Goal: Information Seeking & Learning: Learn about a topic

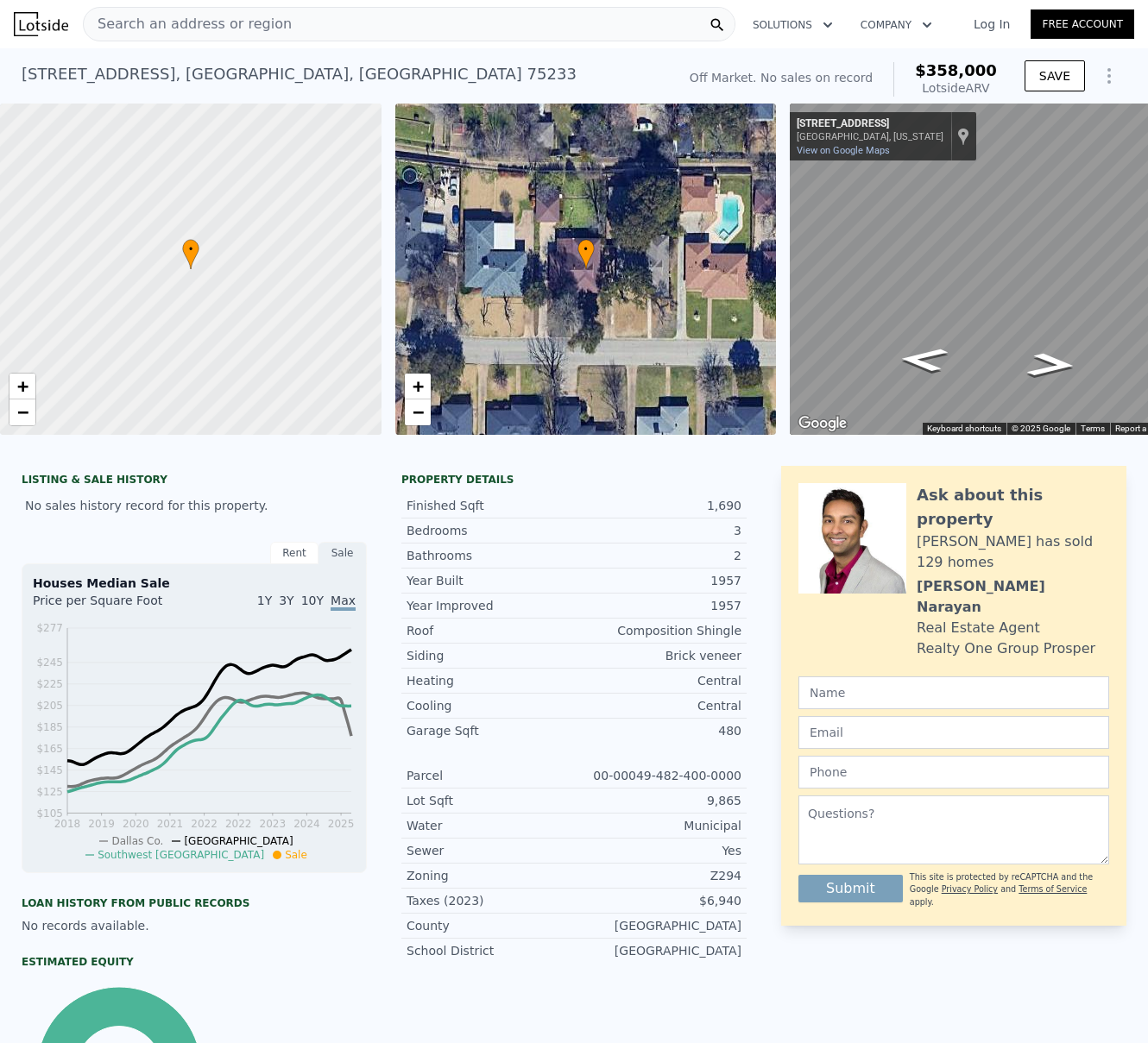
click at [262, 25] on span "Search an address or region" at bounding box center [187, 23] width 208 height 21
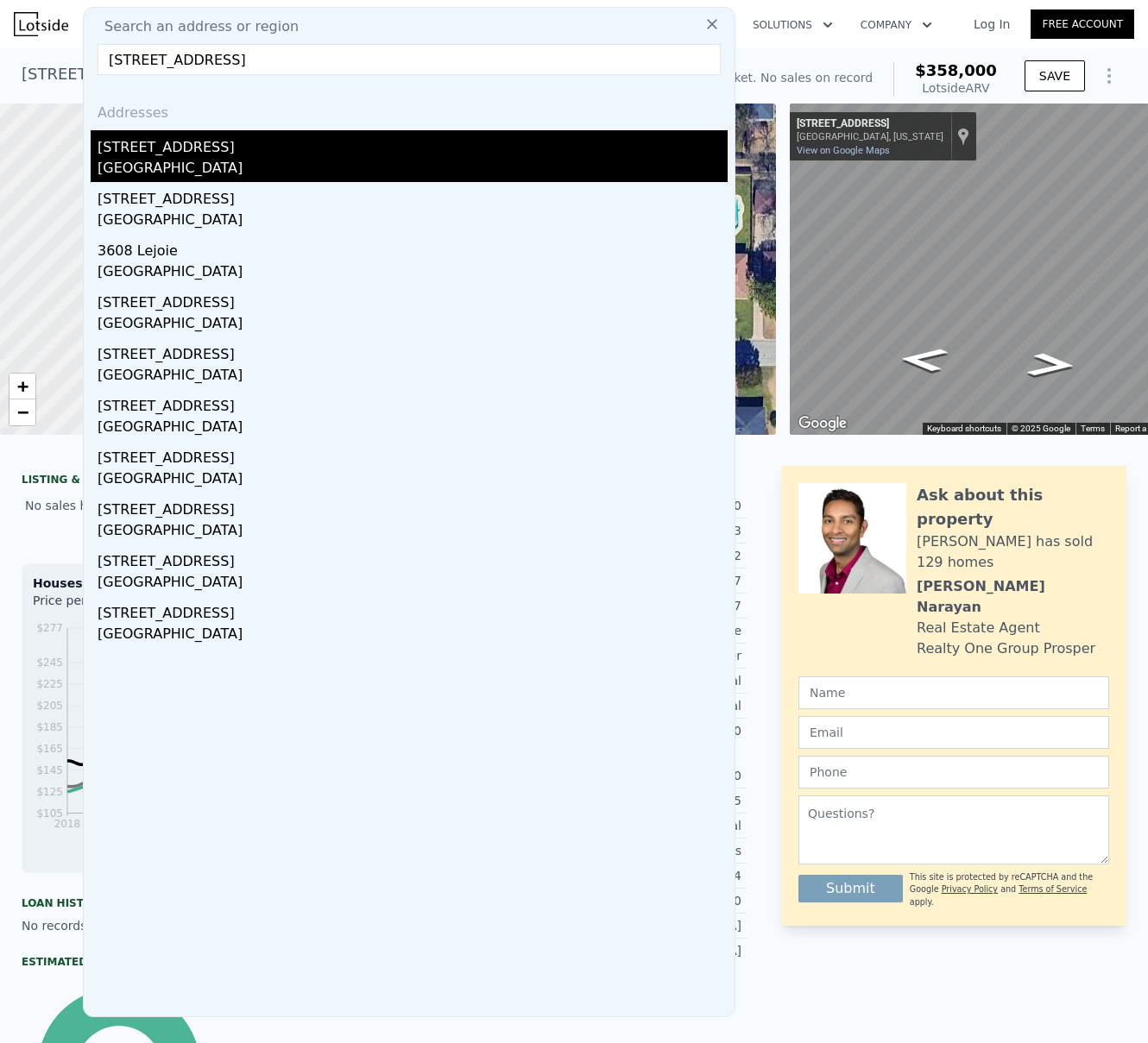
type input "[STREET_ADDRESS]"
click at [181, 137] on div "[STREET_ADDRESS]" at bounding box center [413, 143] width 630 height 28
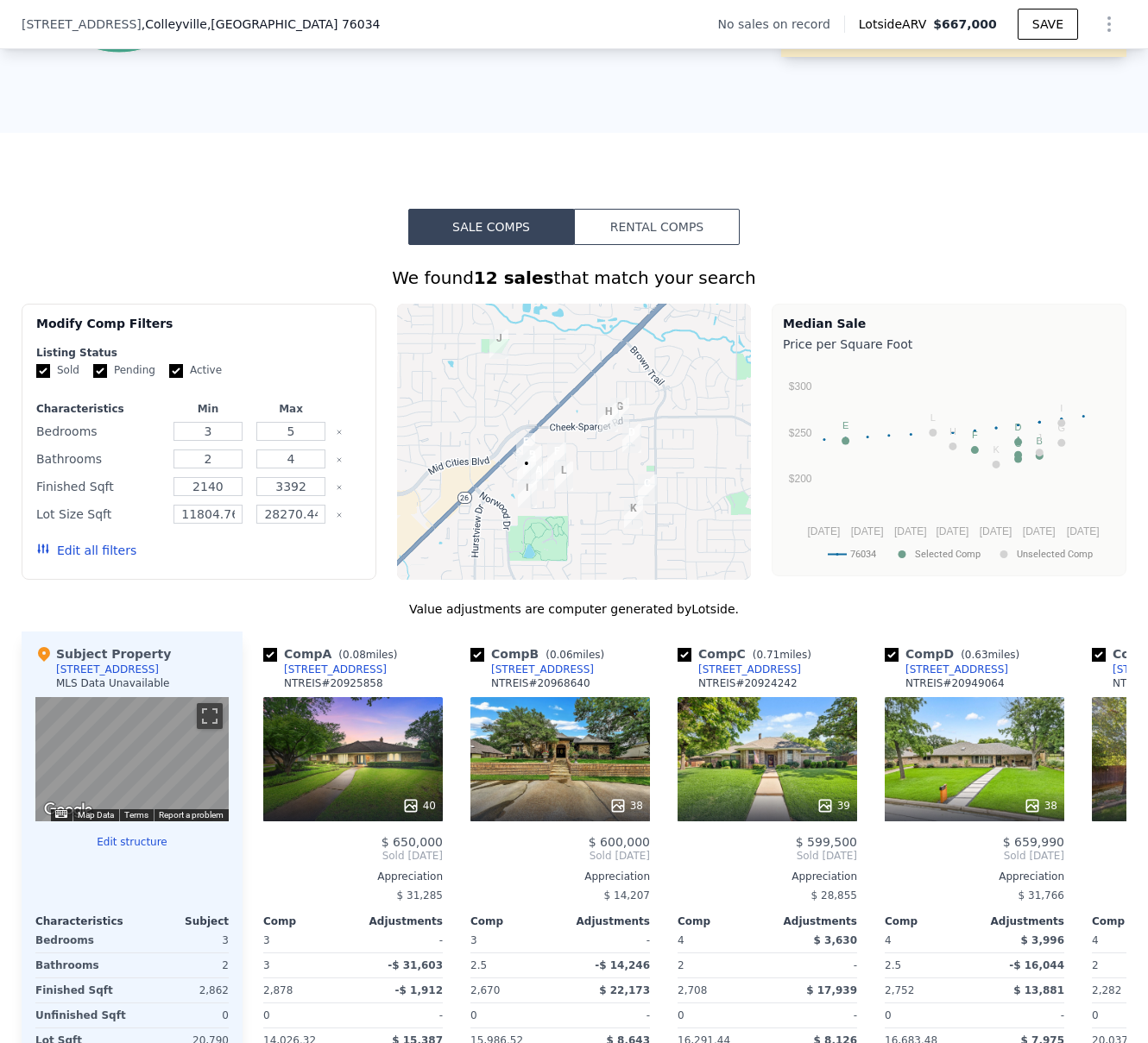
scroll to position [1180, 0]
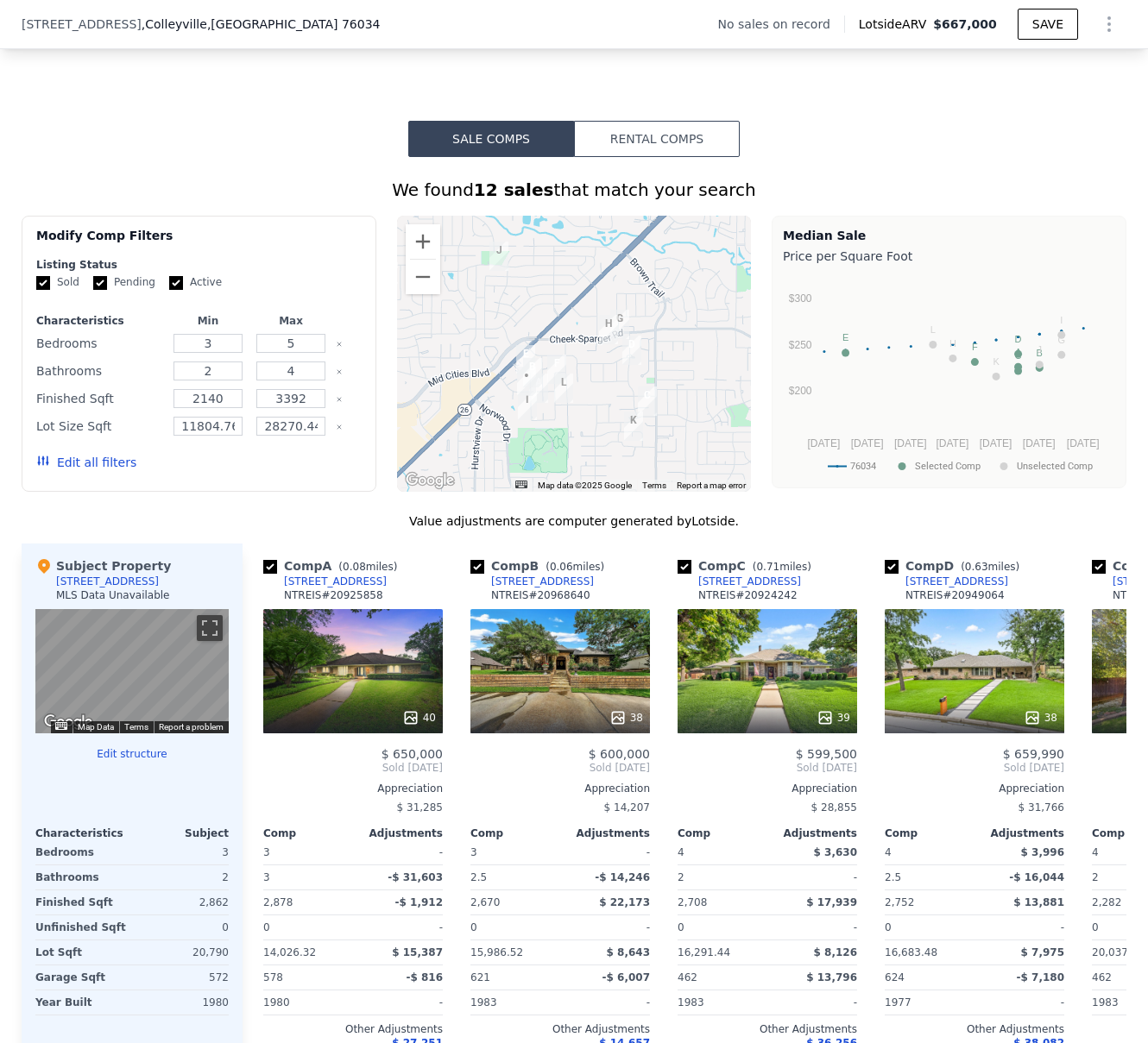
click at [442, 266] on div at bounding box center [574, 354] width 354 height 276
click at [416, 259] on button "Zoom in" at bounding box center [422, 241] width 34 height 34
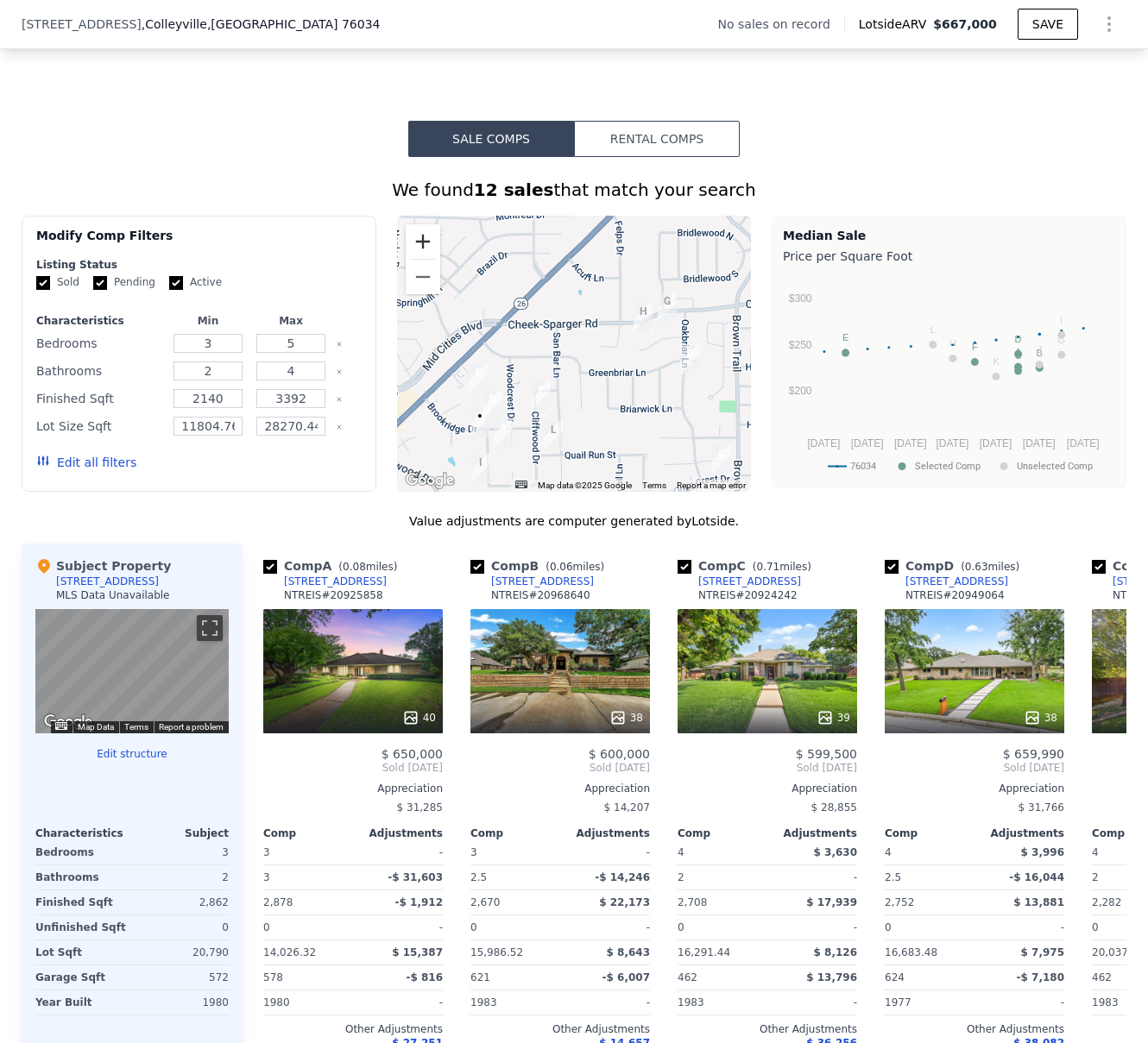
click at [409, 251] on button "Zoom in" at bounding box center [422, 241] width 34 height 34
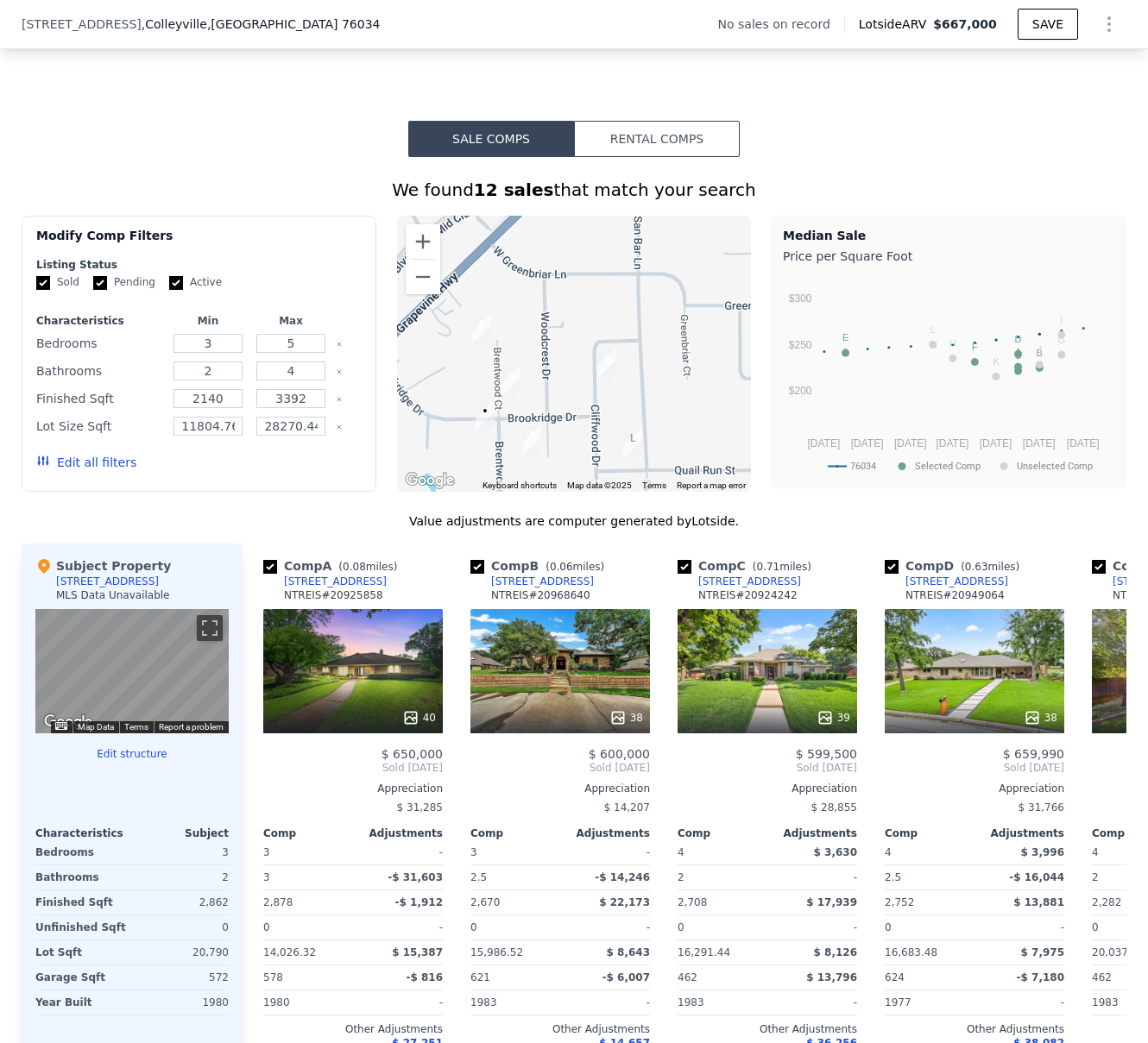
drag, startPoint x: 531, startPoint y: 383, endPoint x: 630, endPoint y: 296, distance: 131.8
click at [630, 296] on div at bounding box center [574, 354] width 354 height 276
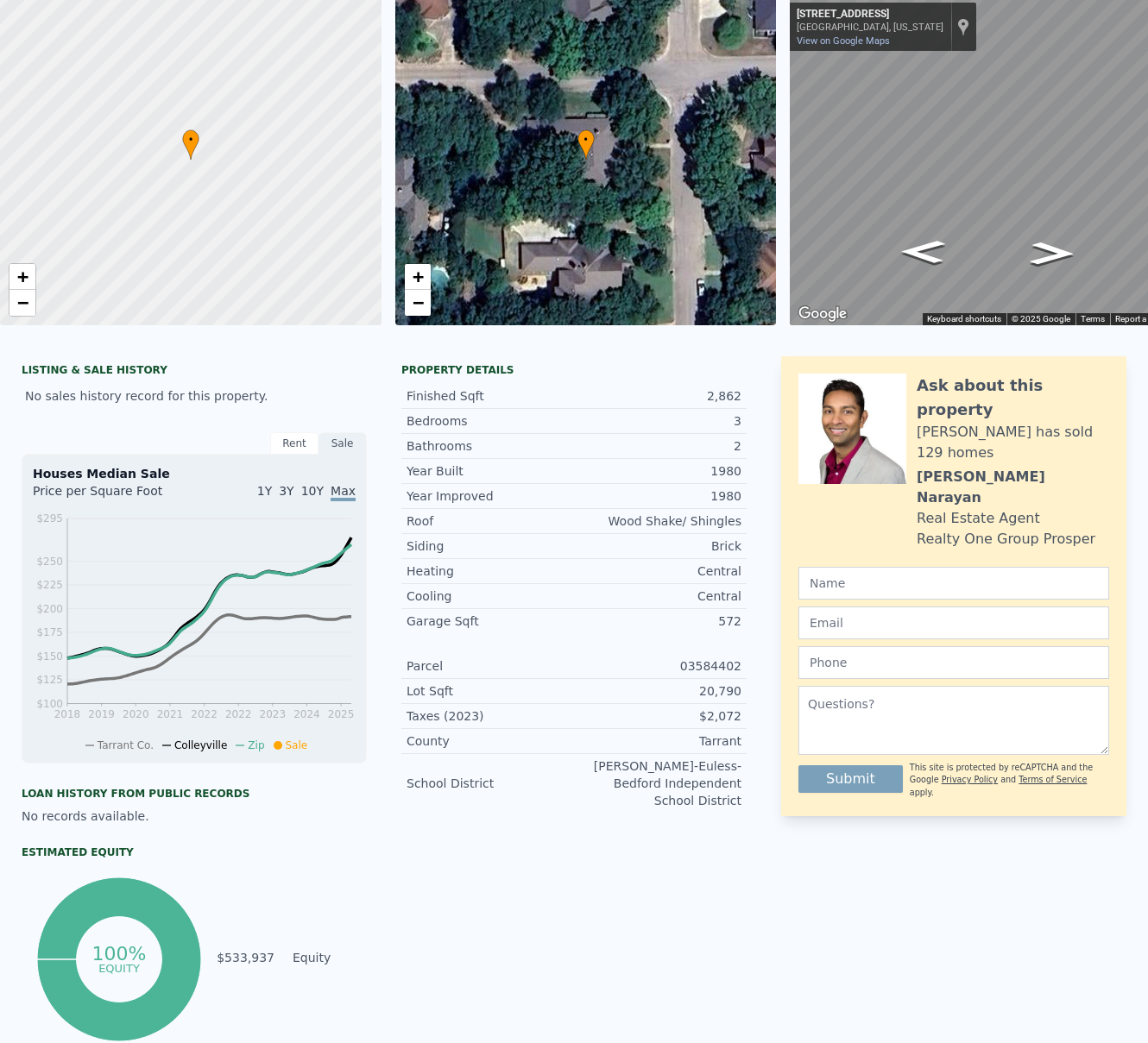
scroll to position [0, 0]
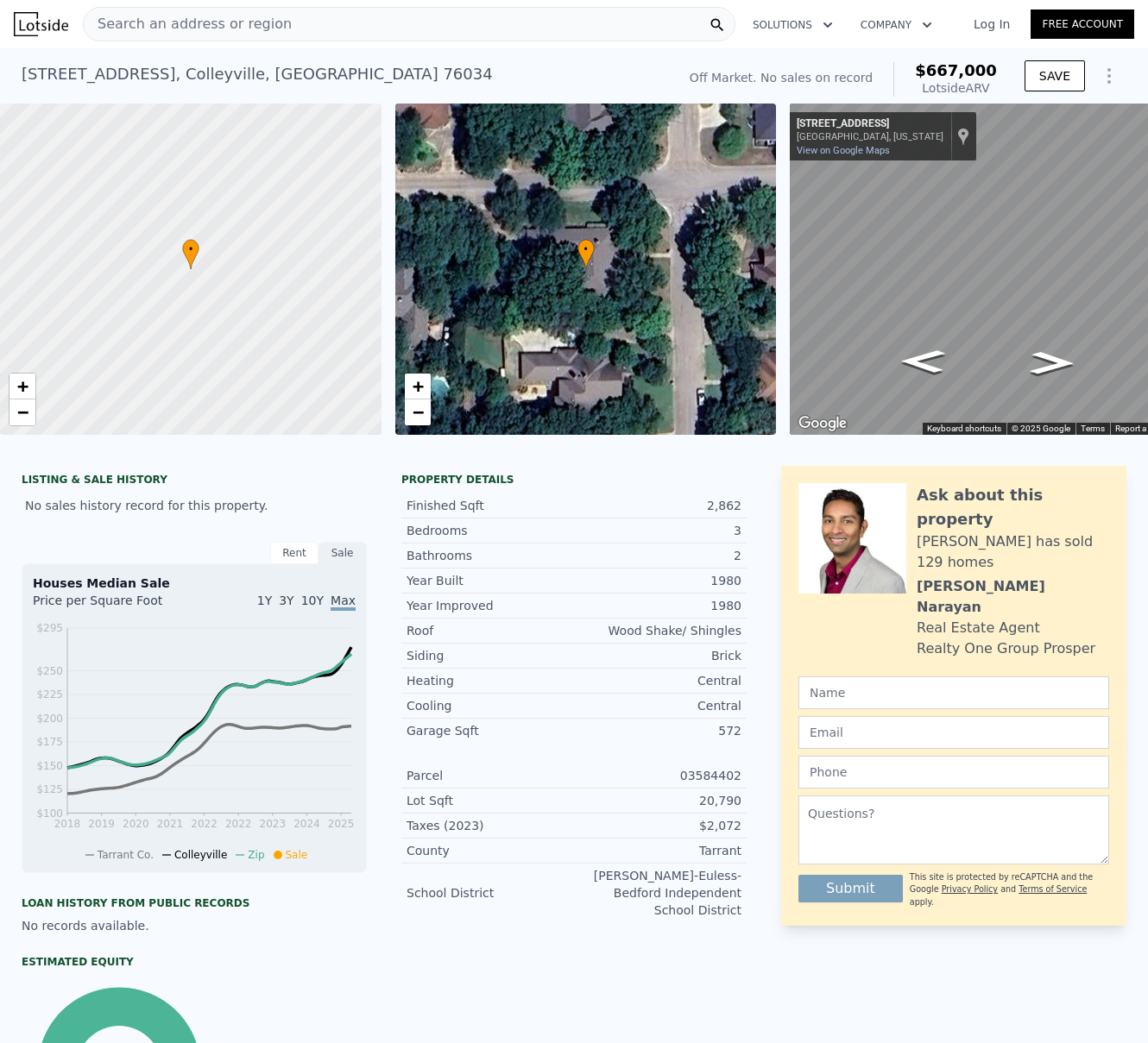
click at [228, 9] on div "Search an address or region" at bounding box center [187, 24] width 208 height 33
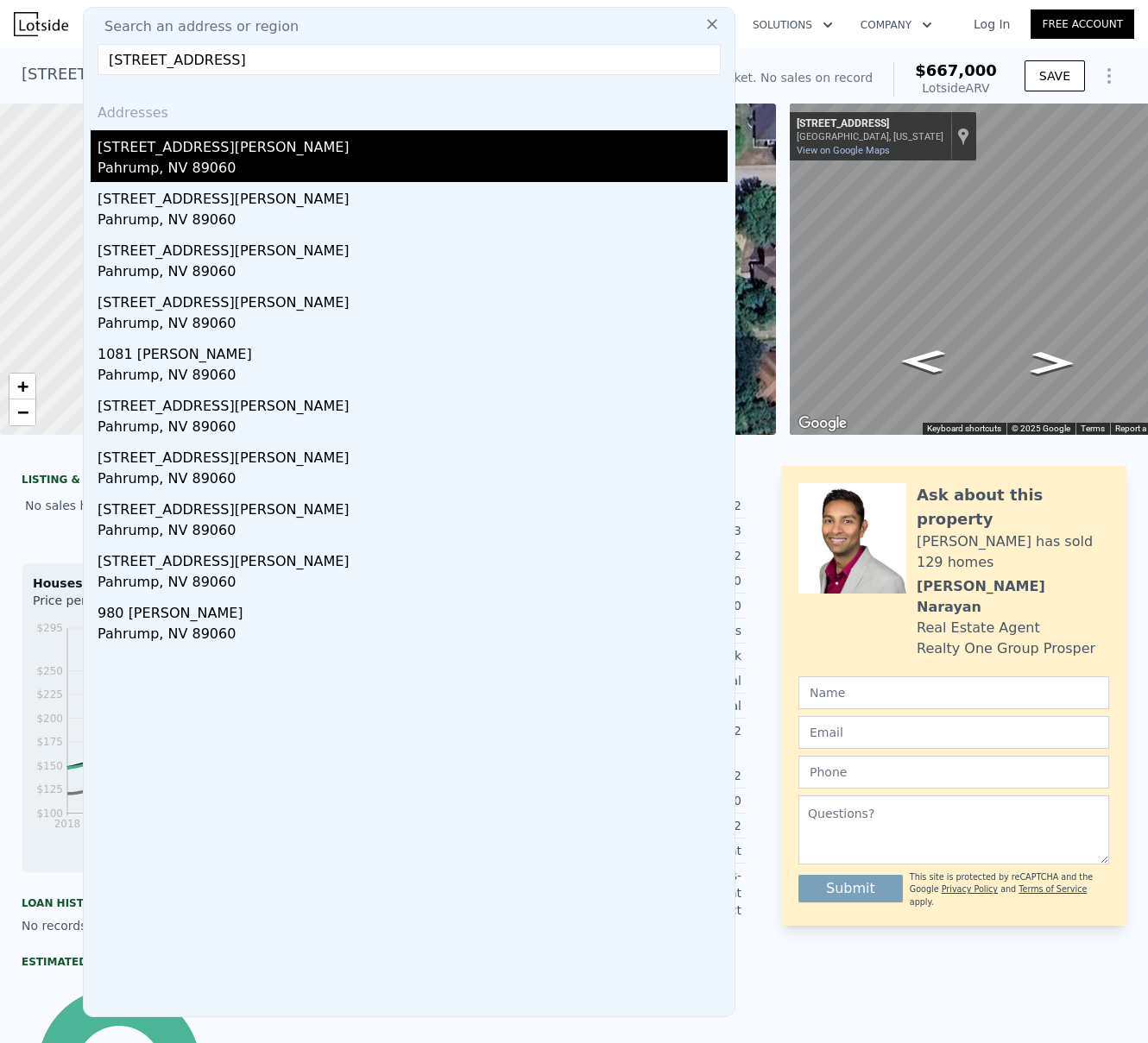
type input "[STREET_ADDRESS]"
click at [143, 145] on div "[STREET_ADDRESS][PERSON_NAME]" at bounding box center [413, 143] width 630 height 28
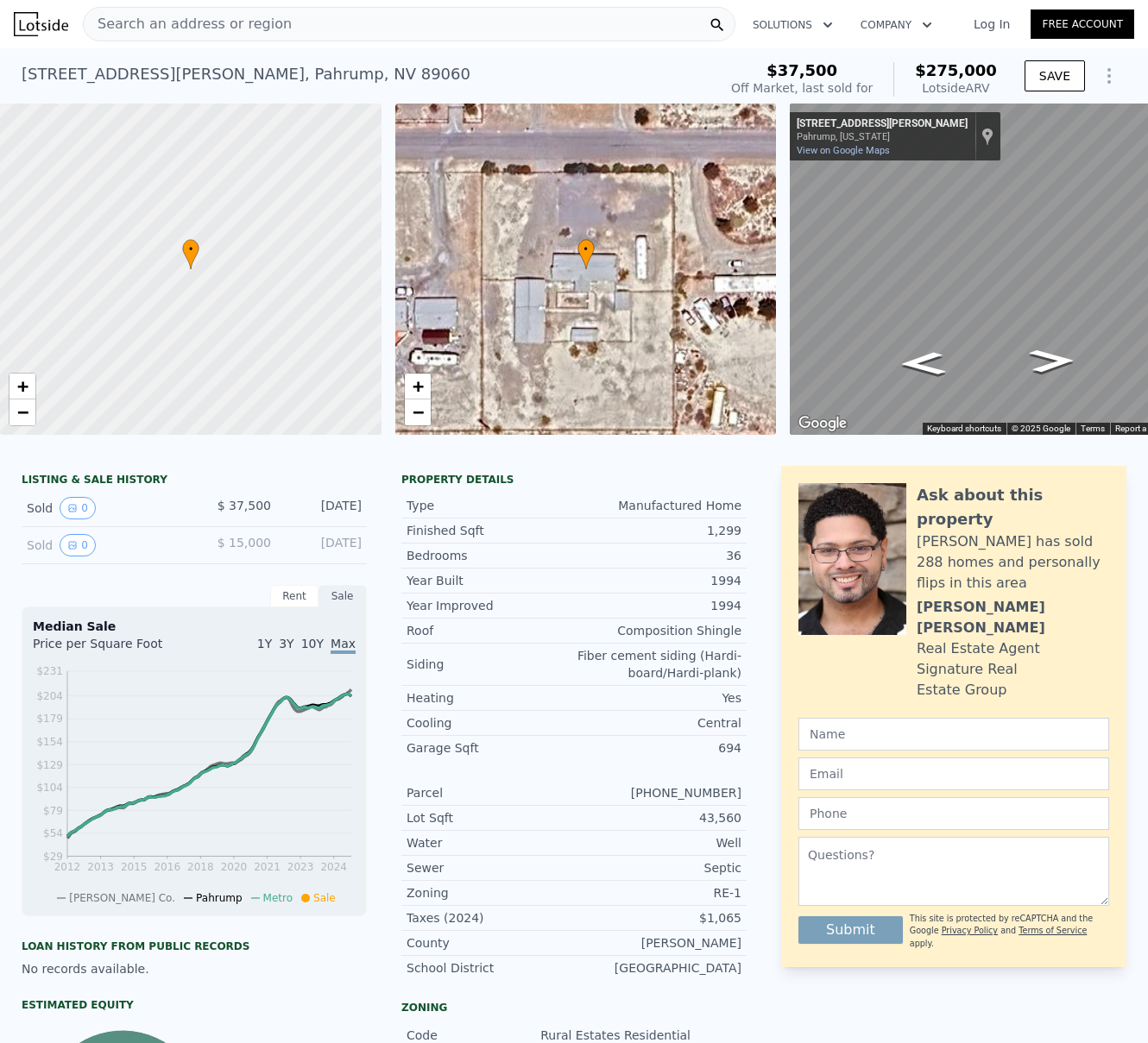
click at [161, 18] on span "Search an address or region" at bounding box center [187, 23] width 208 height 21
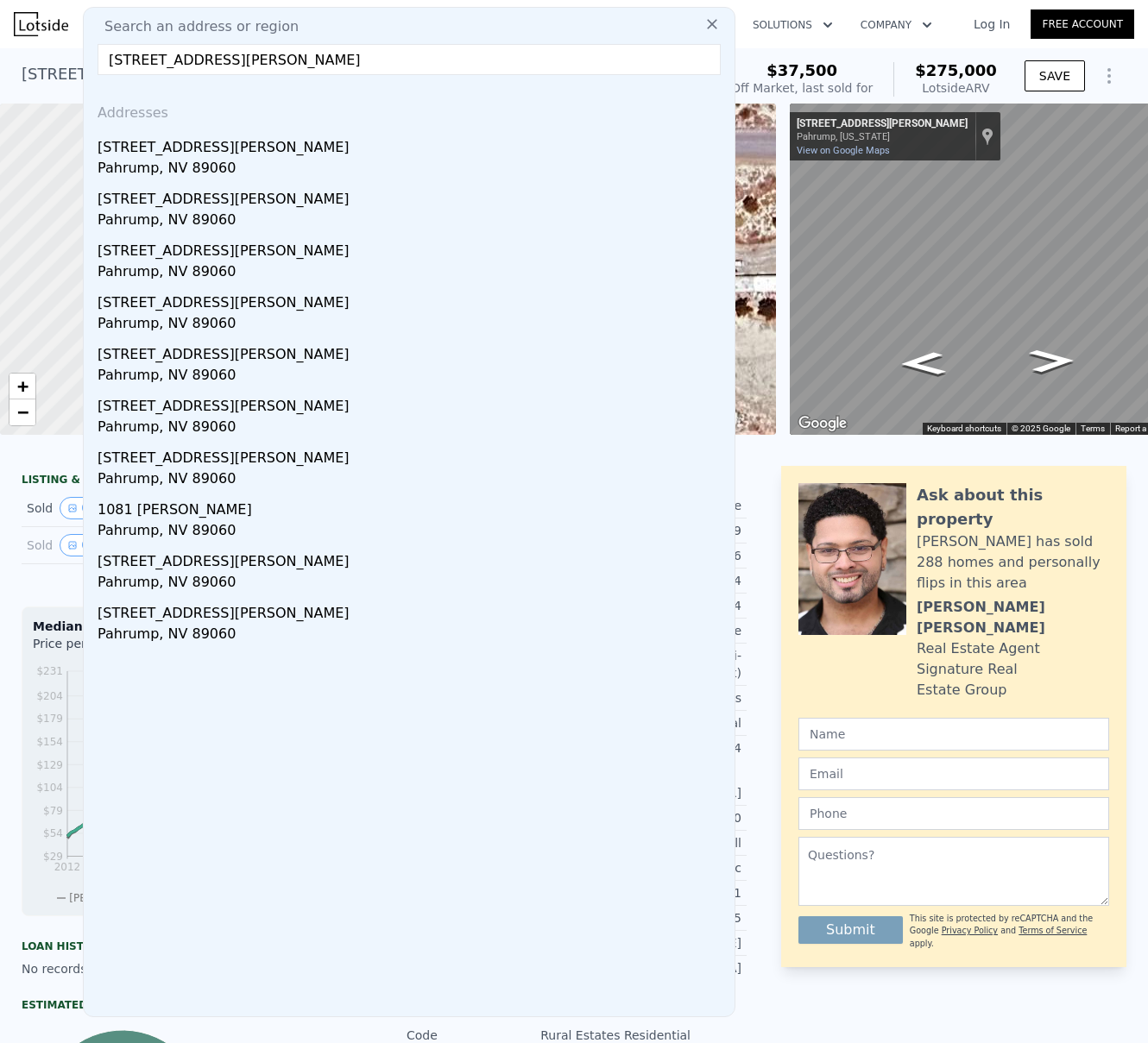
click at [326, 44] on input "[STREET_ADDRESS][PERSON_NAME]" at bounding box center [409, 59] width 623 height 31
click at [324, 56] on input "[STREET_ADDRESS][PERSON_NAME]" at bounding box center [409, 59] width 623 height 31
paste input "811 [PERSON_NAME], [GEOGRAPHIC_DATA]"
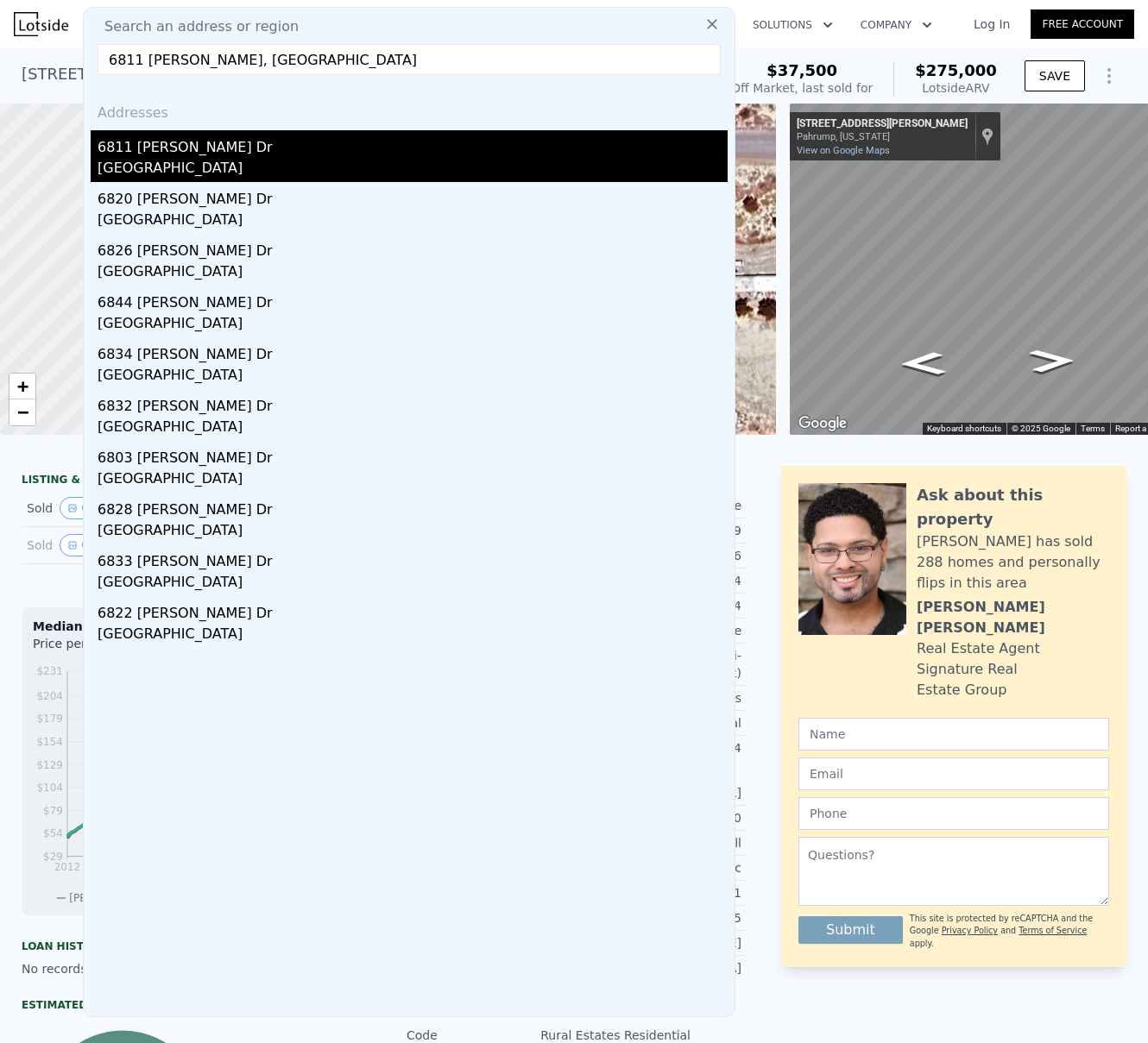
type input "6811 [PERSON_NAME], [GEOGRAPHIC_DATA]"
click at [188, 161] on div "[GEOGRAPHIC_DATA]" at bounding box center [413, 169] width 630 height 24
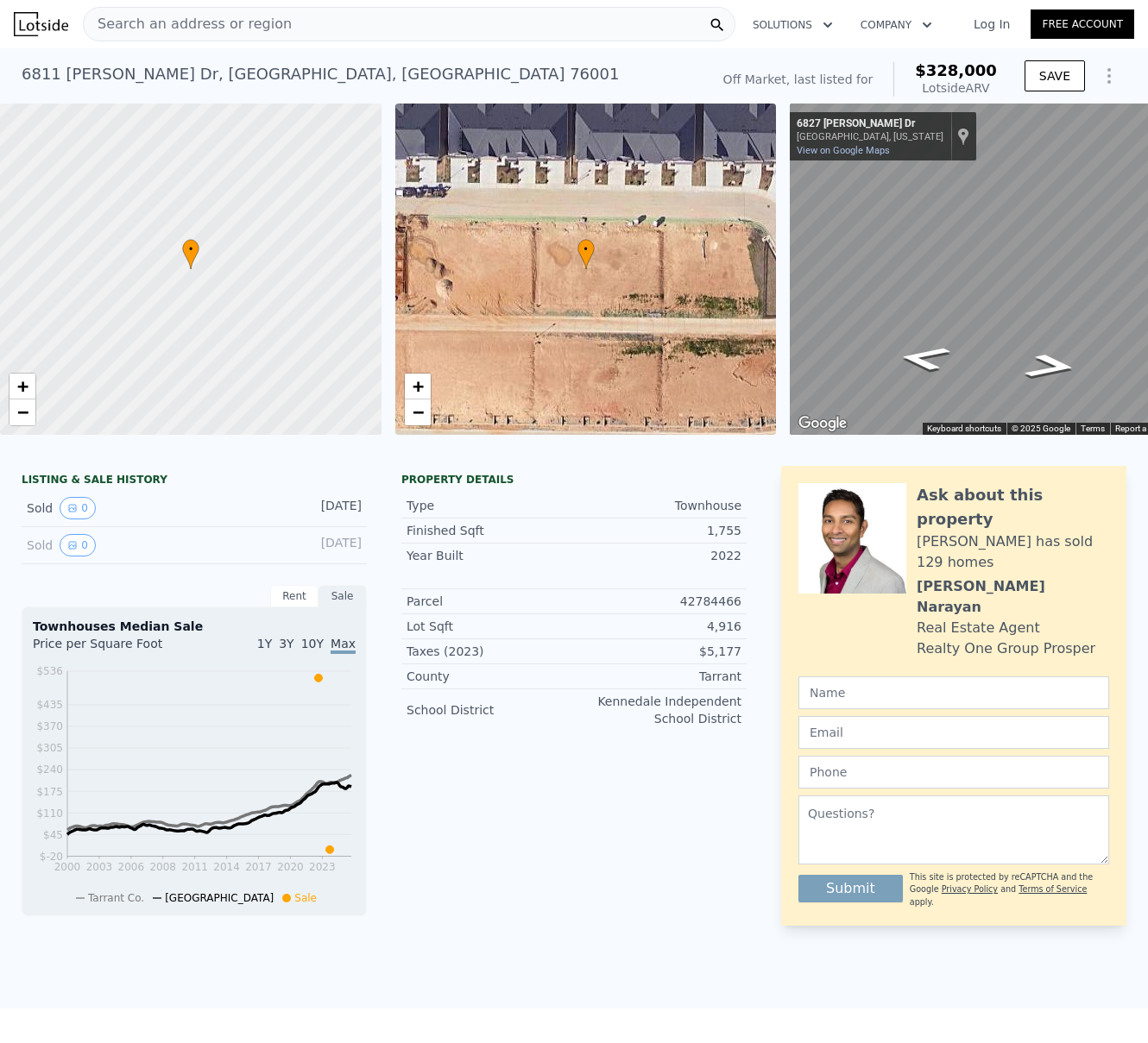
click at [272, 36] on div "Search an address or region" at bounding box center [187, 24] width 208 height 33
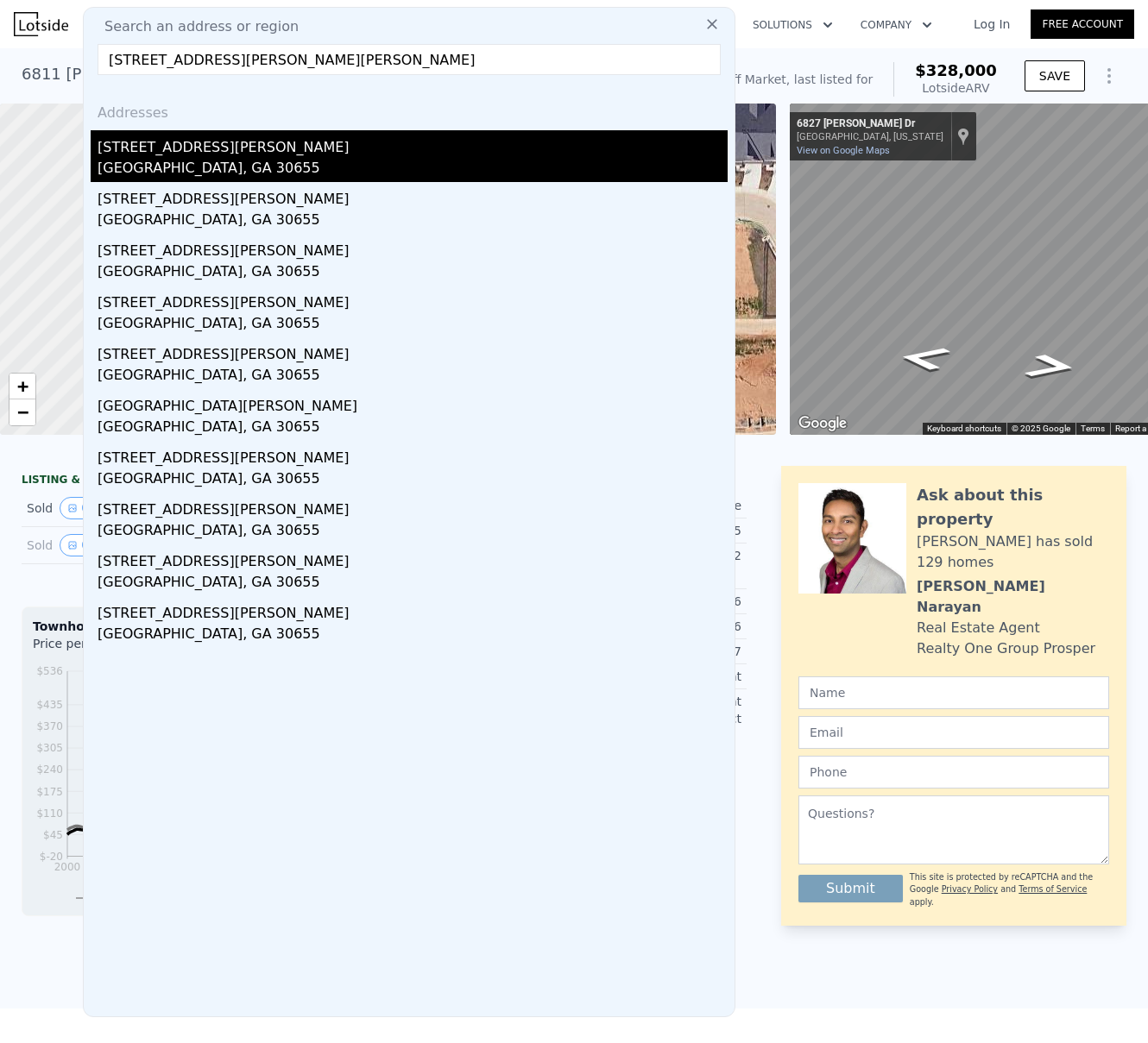
type input "[STREET_ADDRESS][PERSON_NAME][PERSON_NAME]"
click at [170, 143] on div "[STREET_ADDRESS][PERSON_NAME]" at bounding box center [413, 143] width 630 height 28
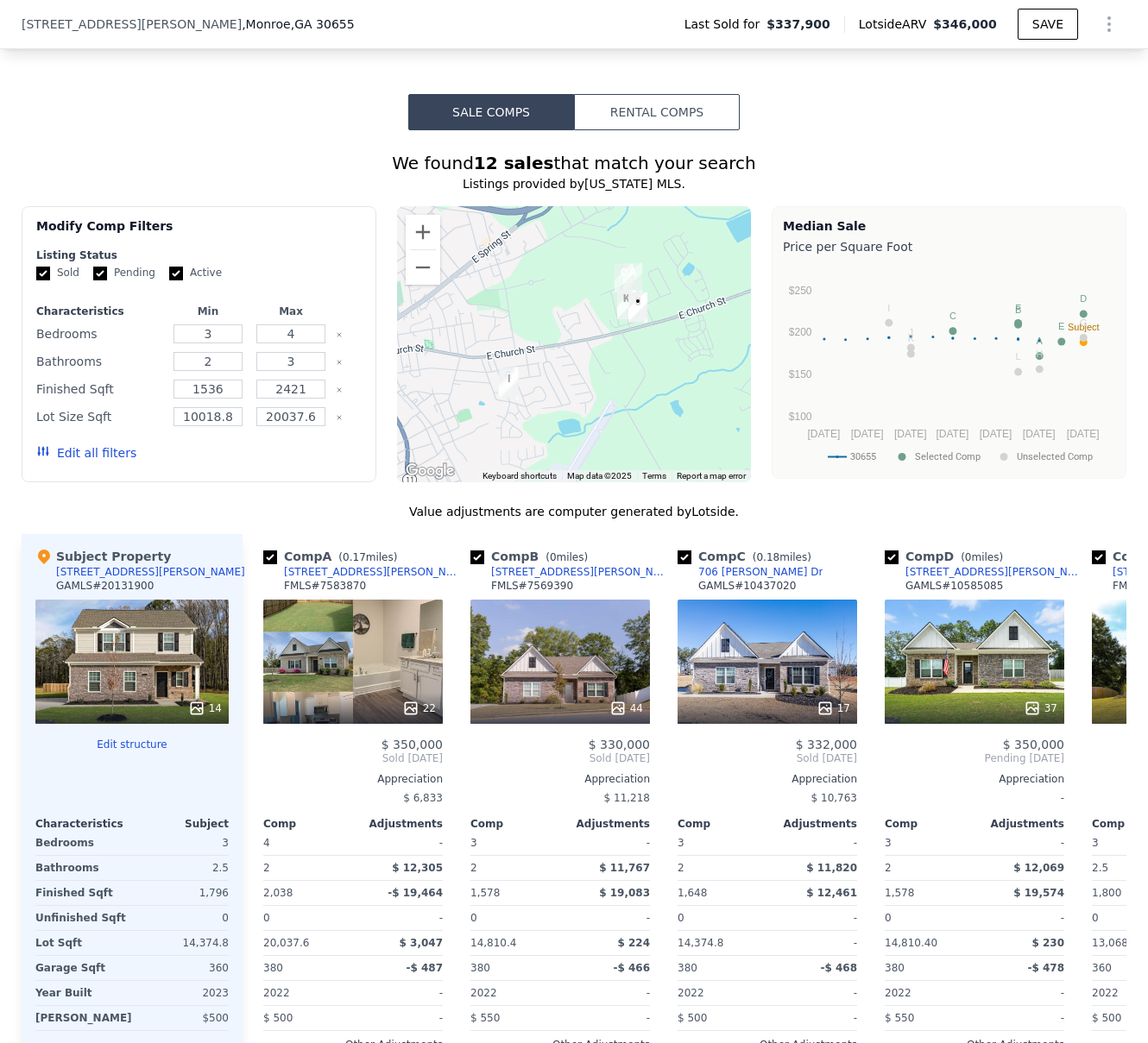
scroll to position [2232, 0]
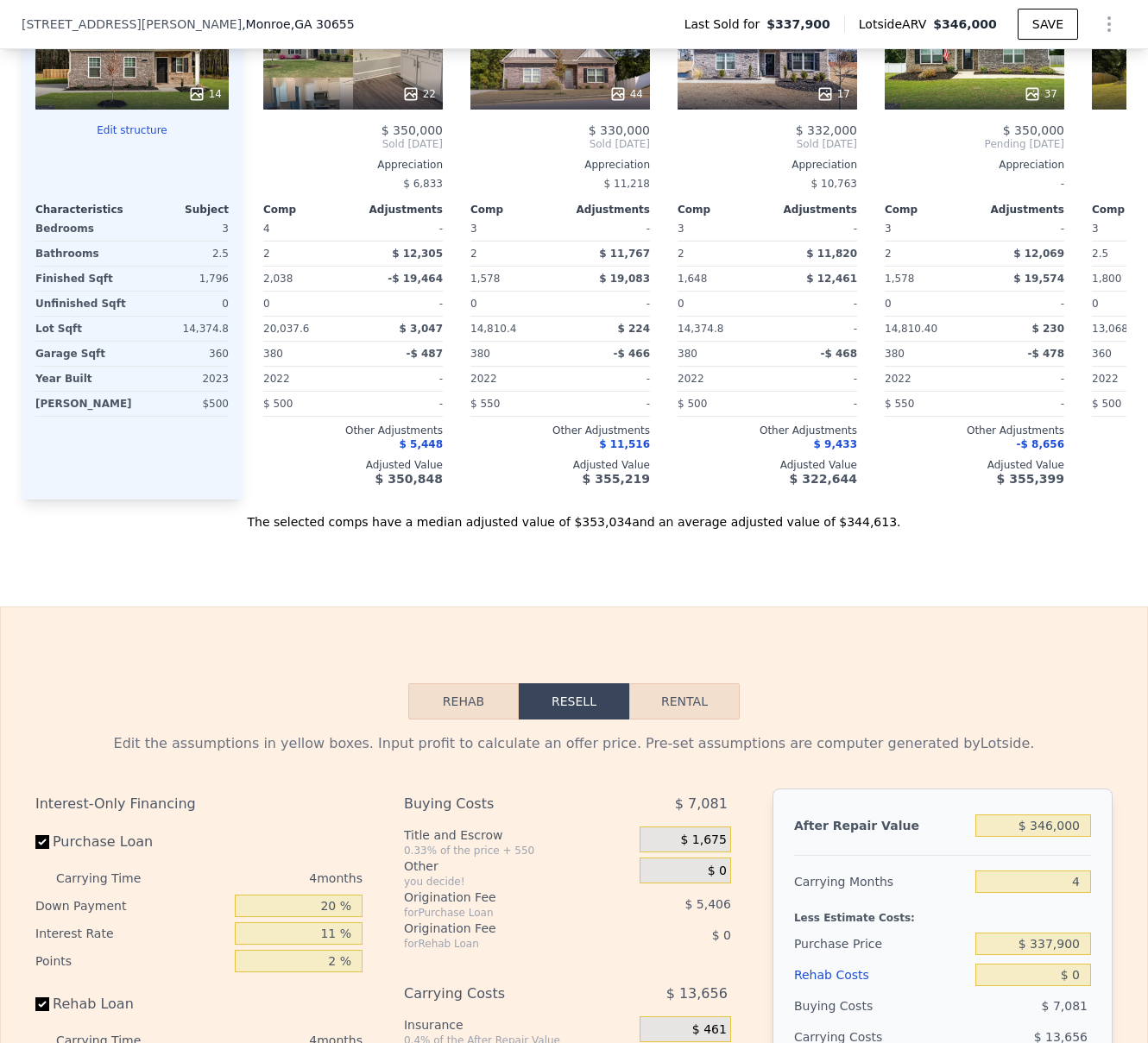
click at [683, 719] on button "Rental" at bounding box center [683, 701] width 110 height 36
select select "30"
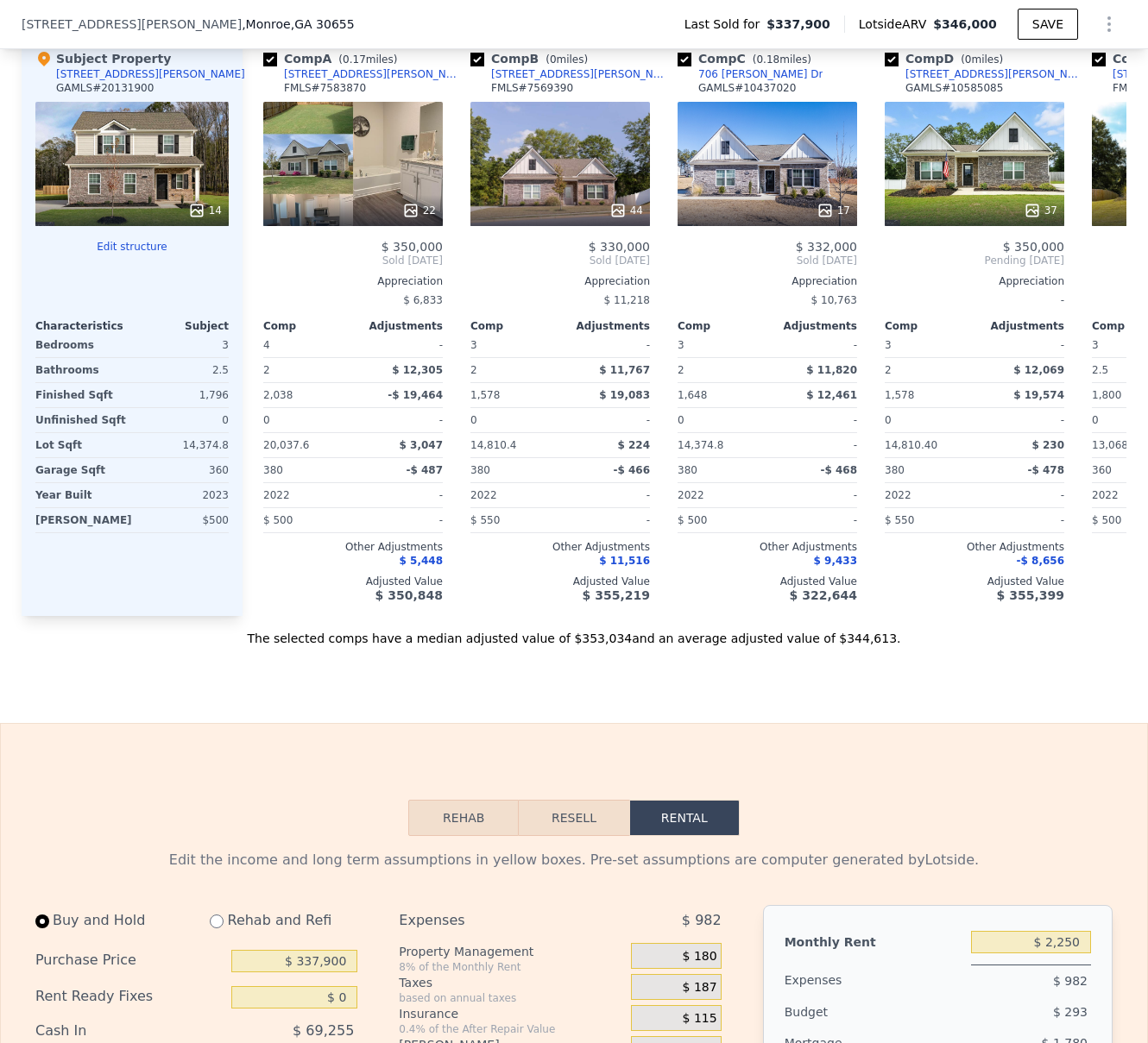
scroll to position [1922, 0]
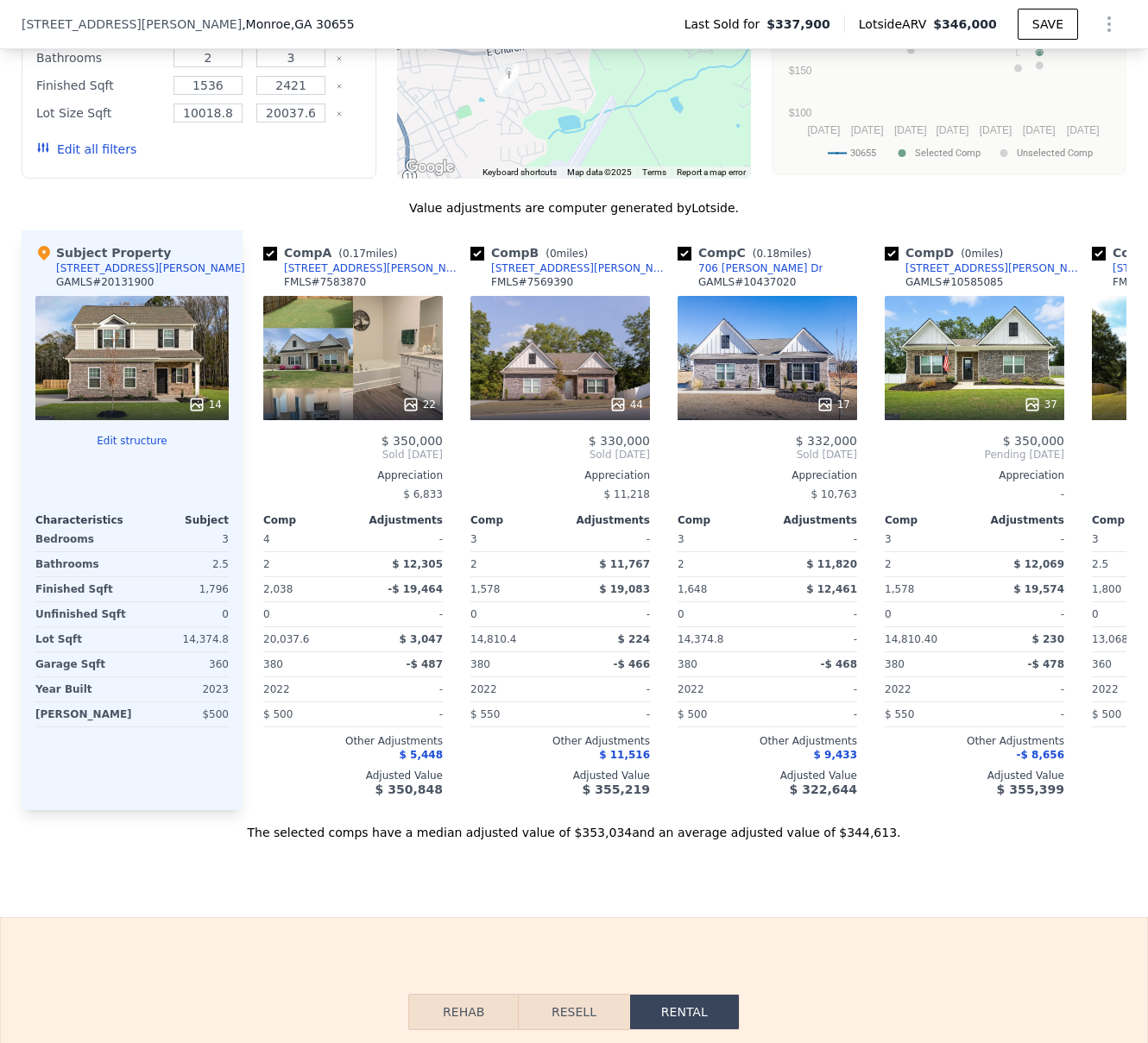
click at [118, 396] on div "14" at bounding box center [132, 358] width 194 height 125
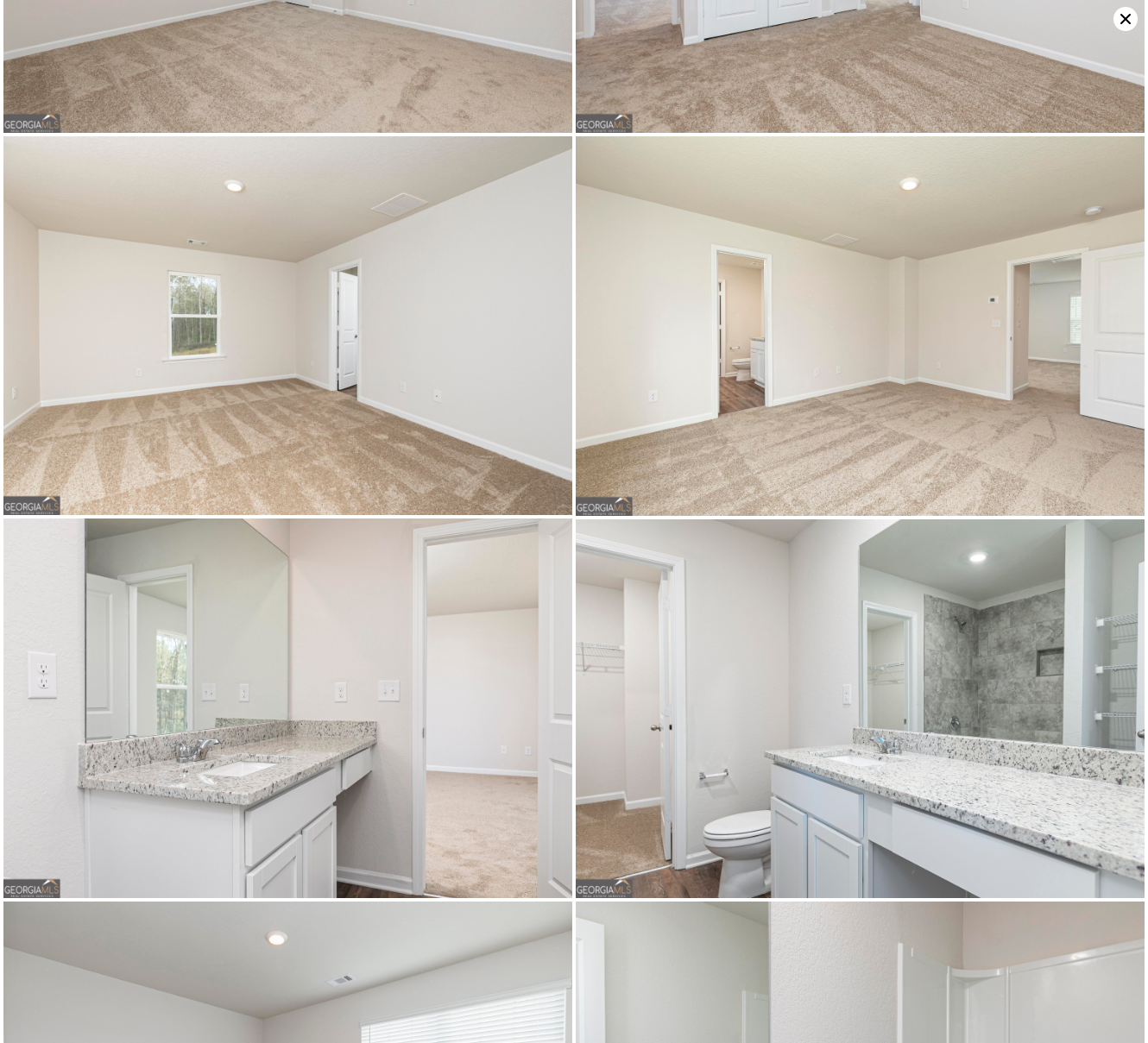
scroll to position [0, 0]
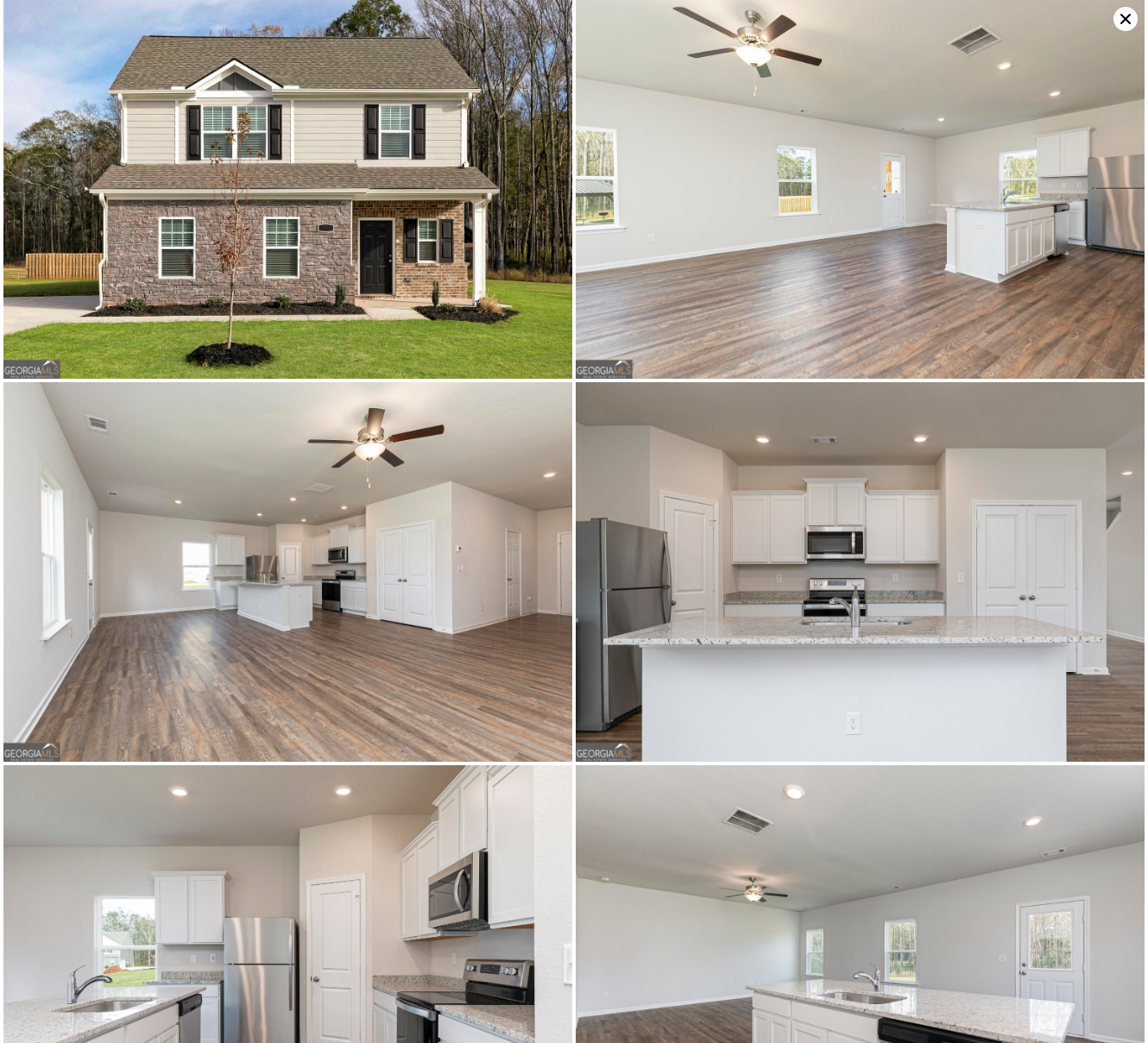
type input "2.5"
type input "1677"
type input "2354"
type input "3998.8080000000004"
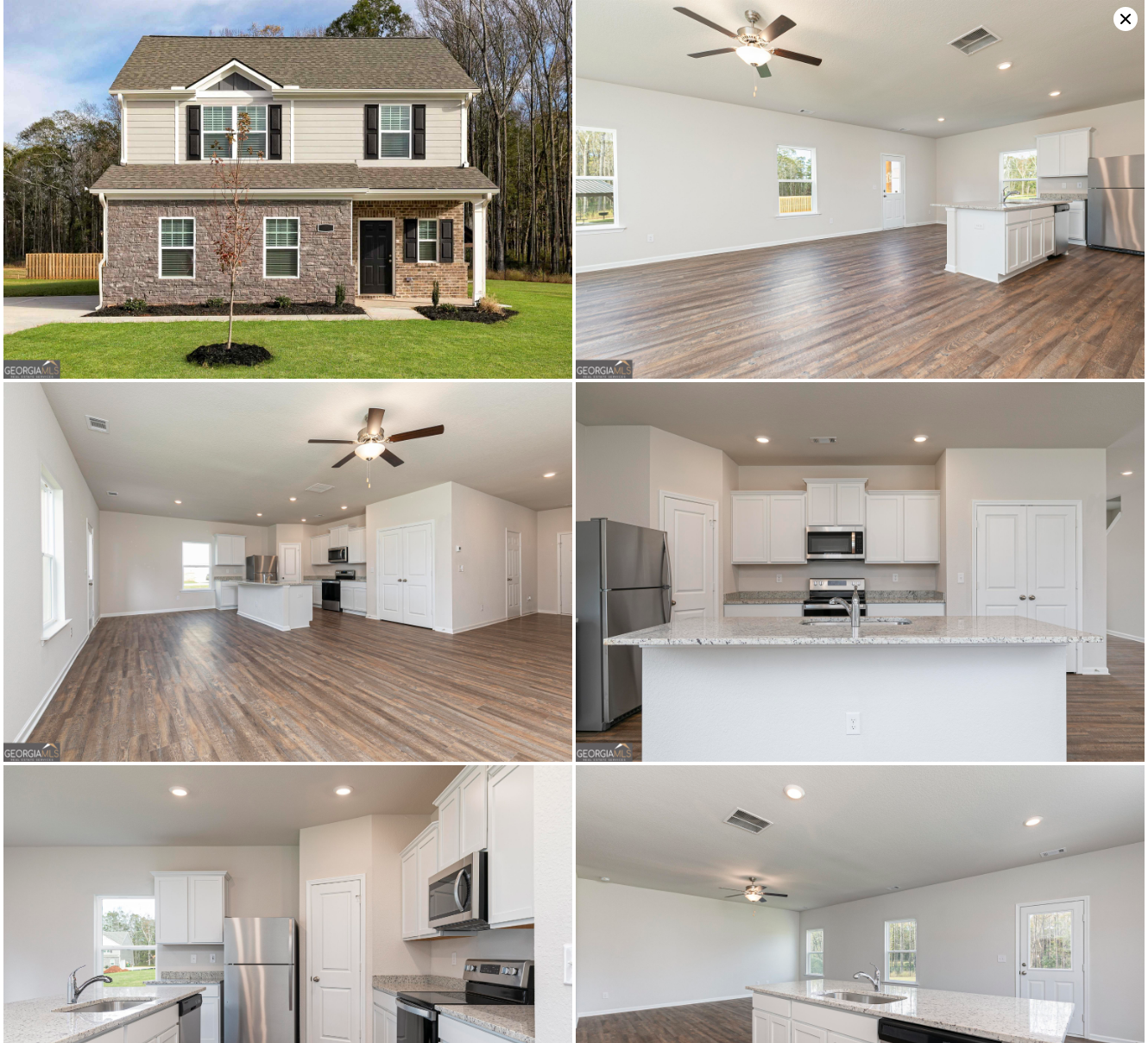
type input "5771.700000000001"
type input "$ 2,550"
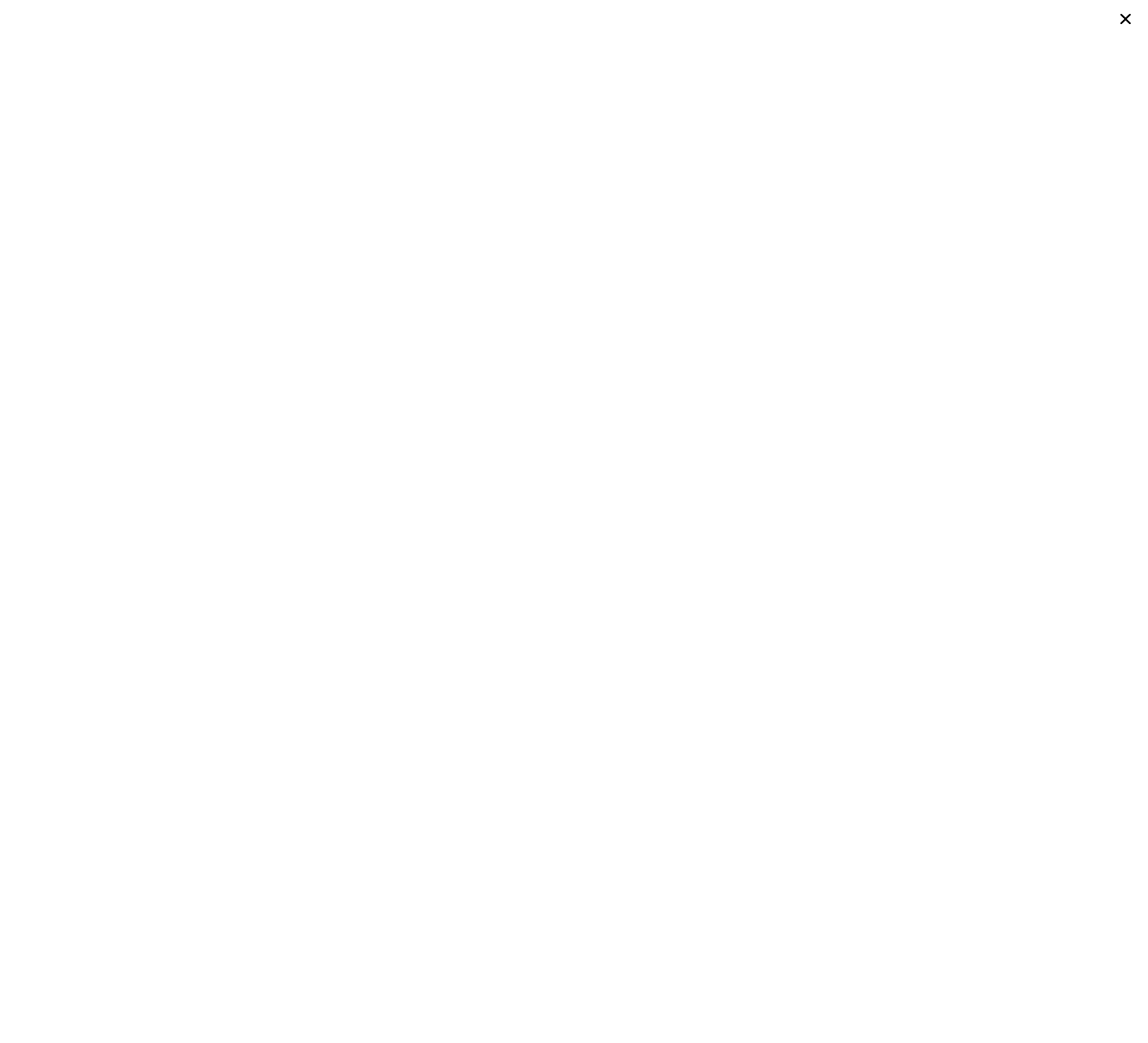
scroll to position [1272, 0]
type input "36"
type input "0"
type input "2"
type input "1026"
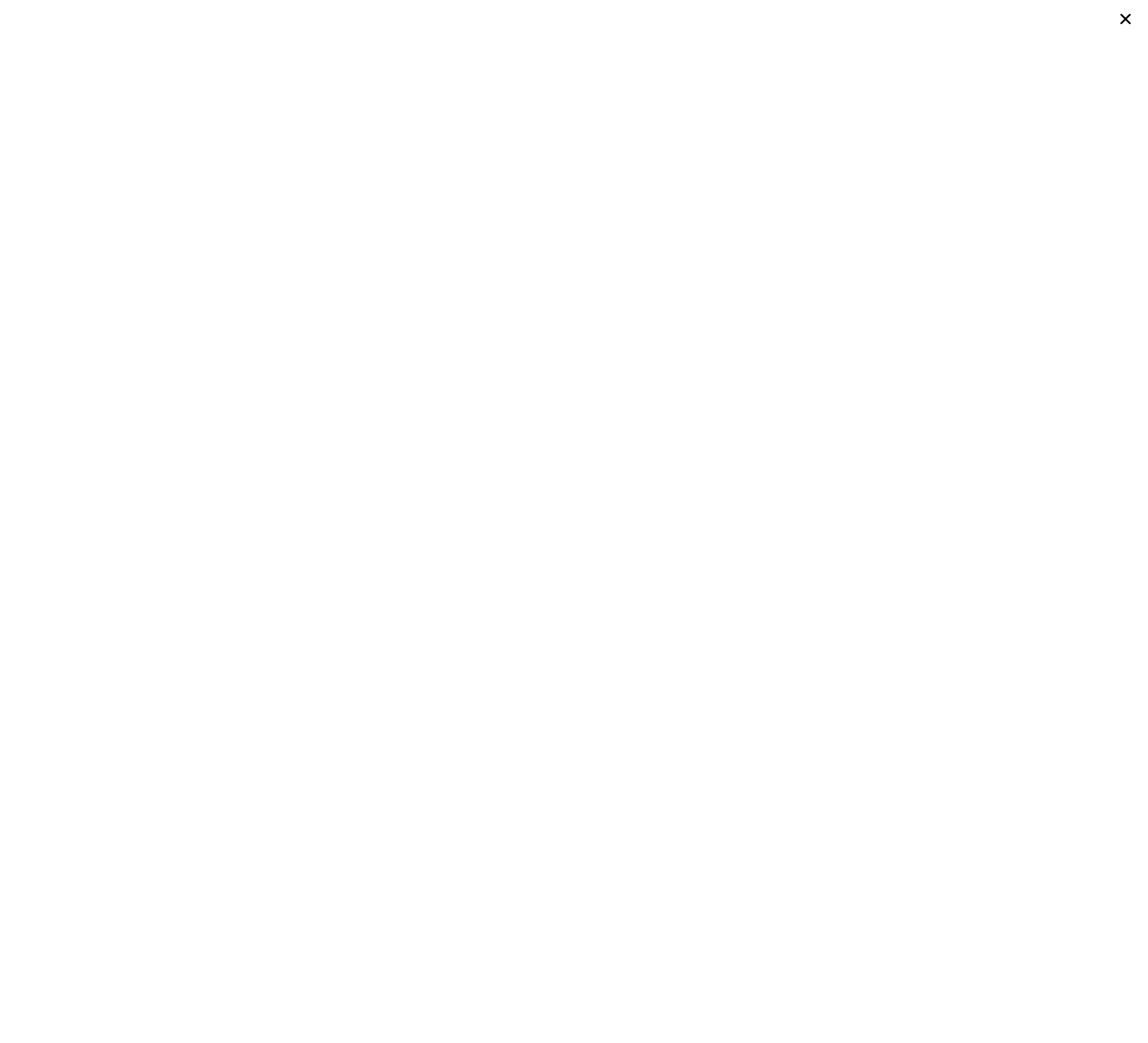
type input "1782"
type input "38135"
type input "54450"
type input "$ 2,000"
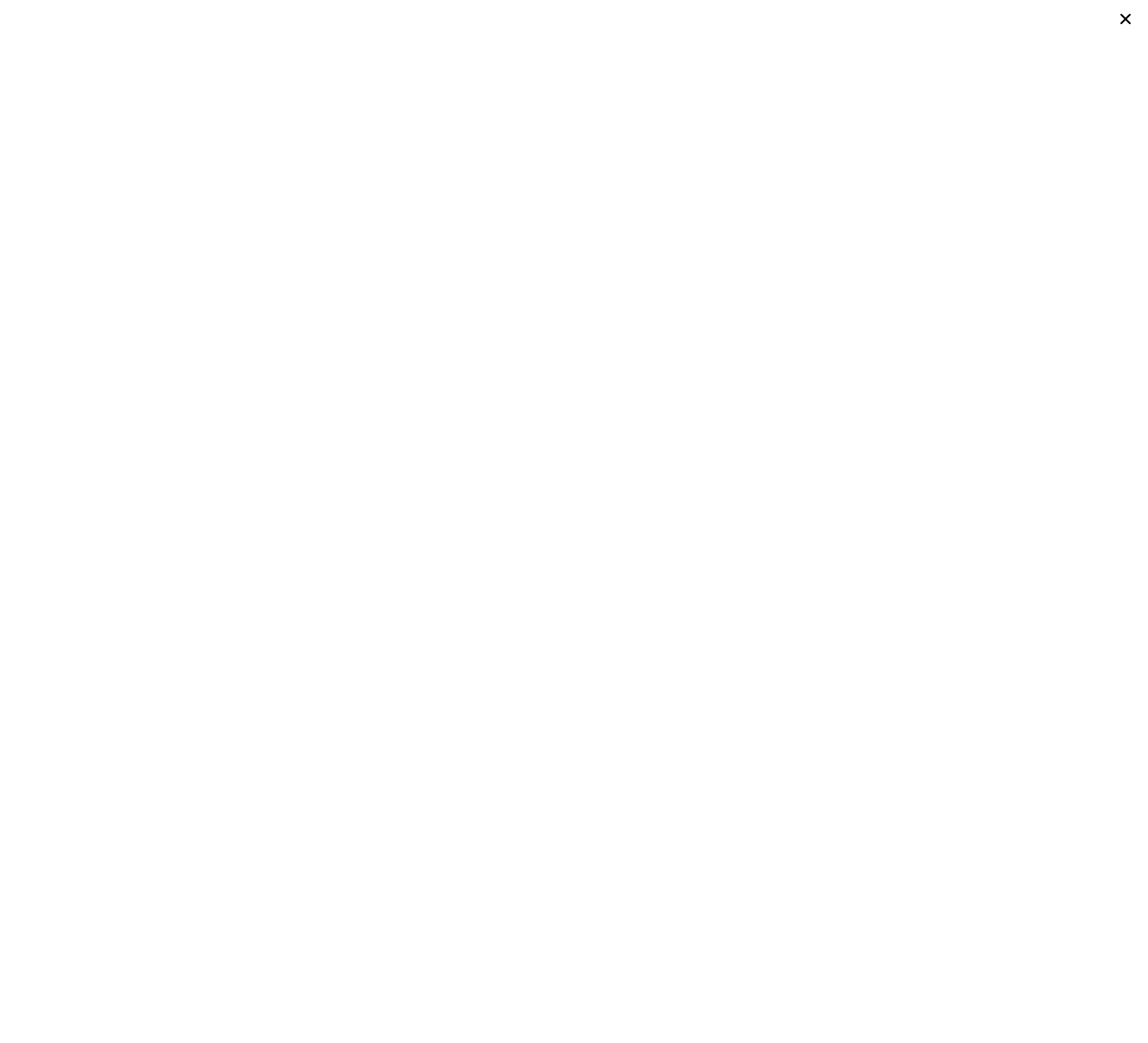
type input "3"
type input "5"
type input "2"
type input "4"
type input "2140"
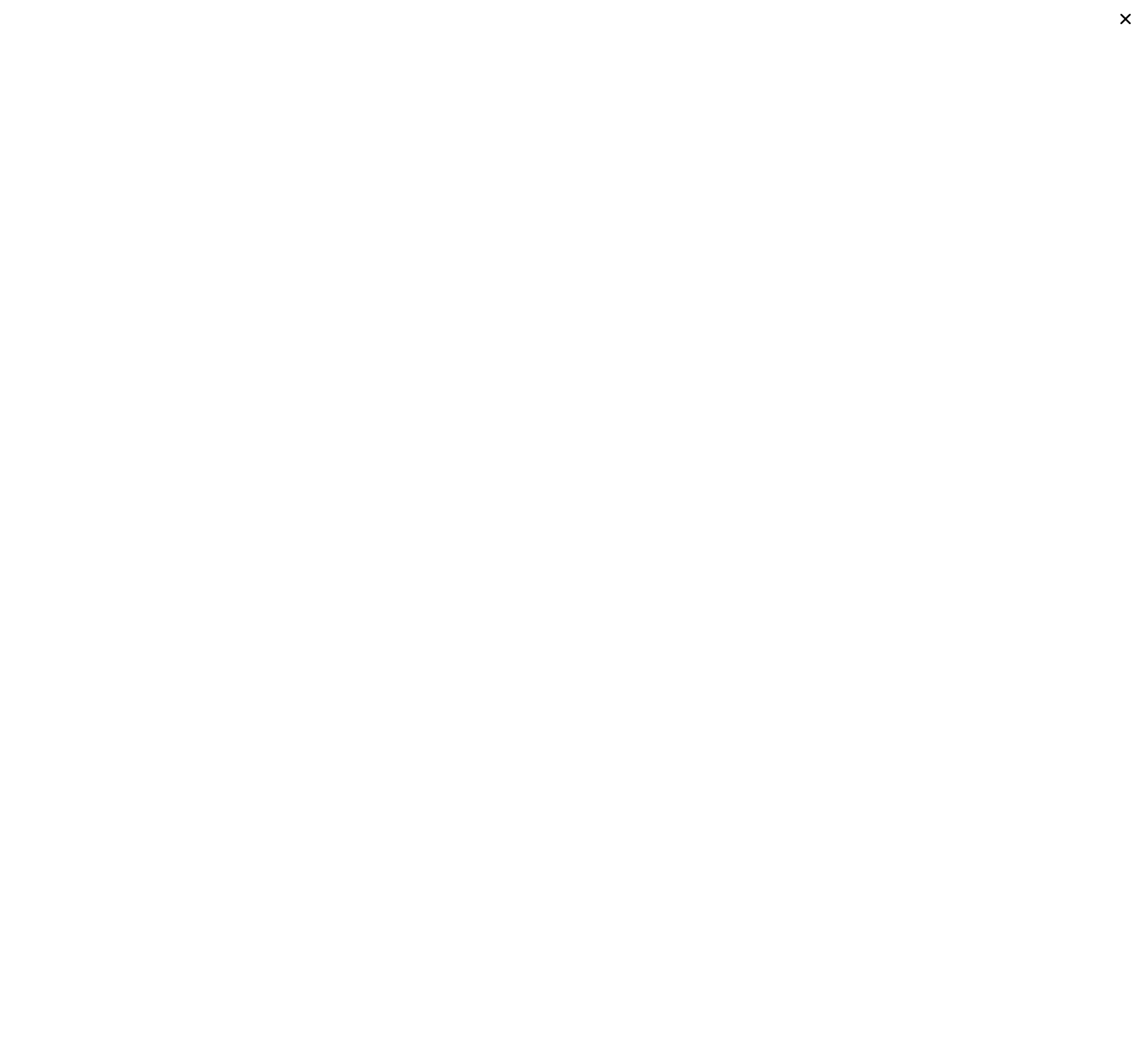
type input "3392"
type input "11804.76"
type input "28270.440000000002"
type input "$ 3,600"
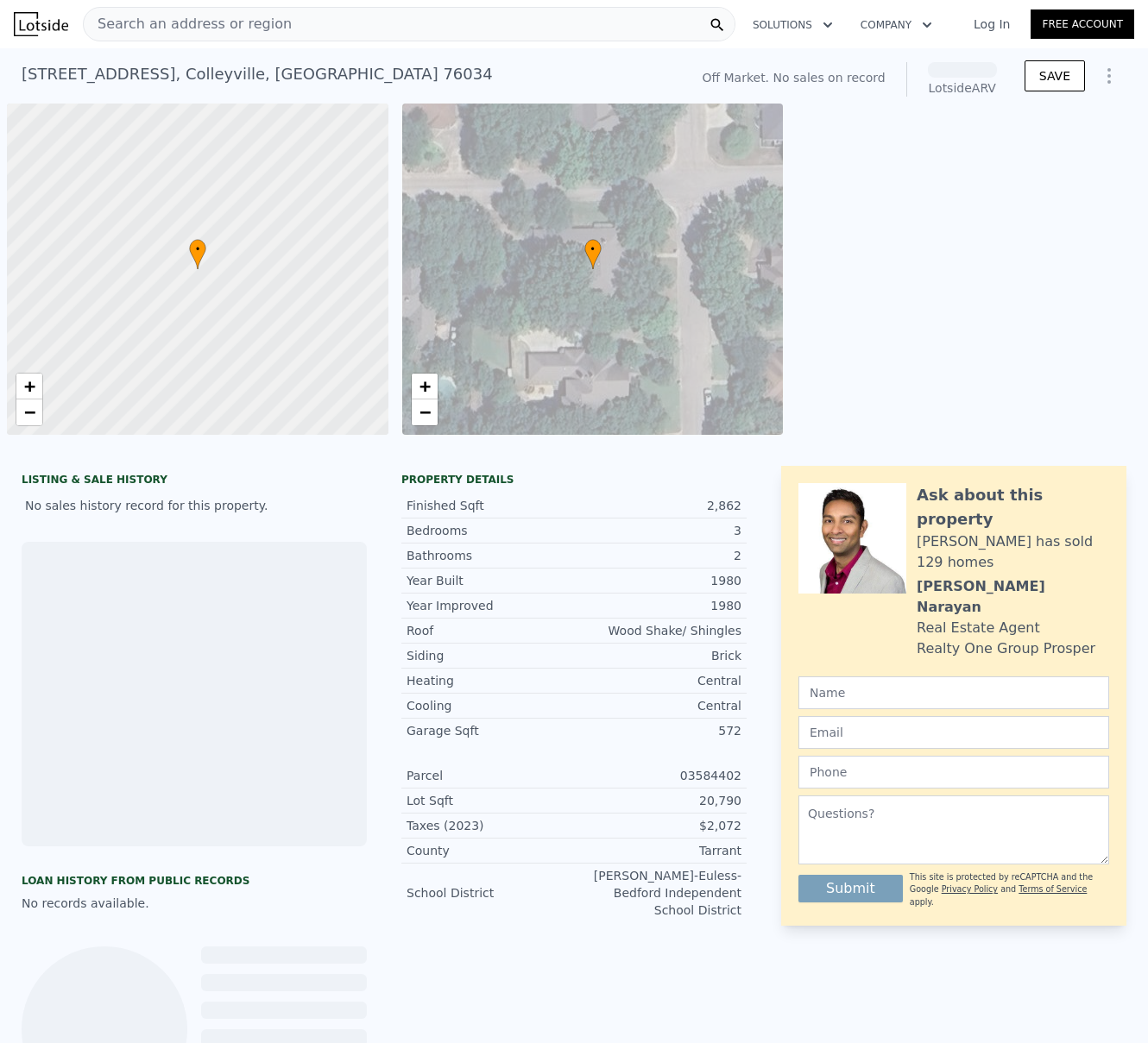
scroll to position [0, 7]
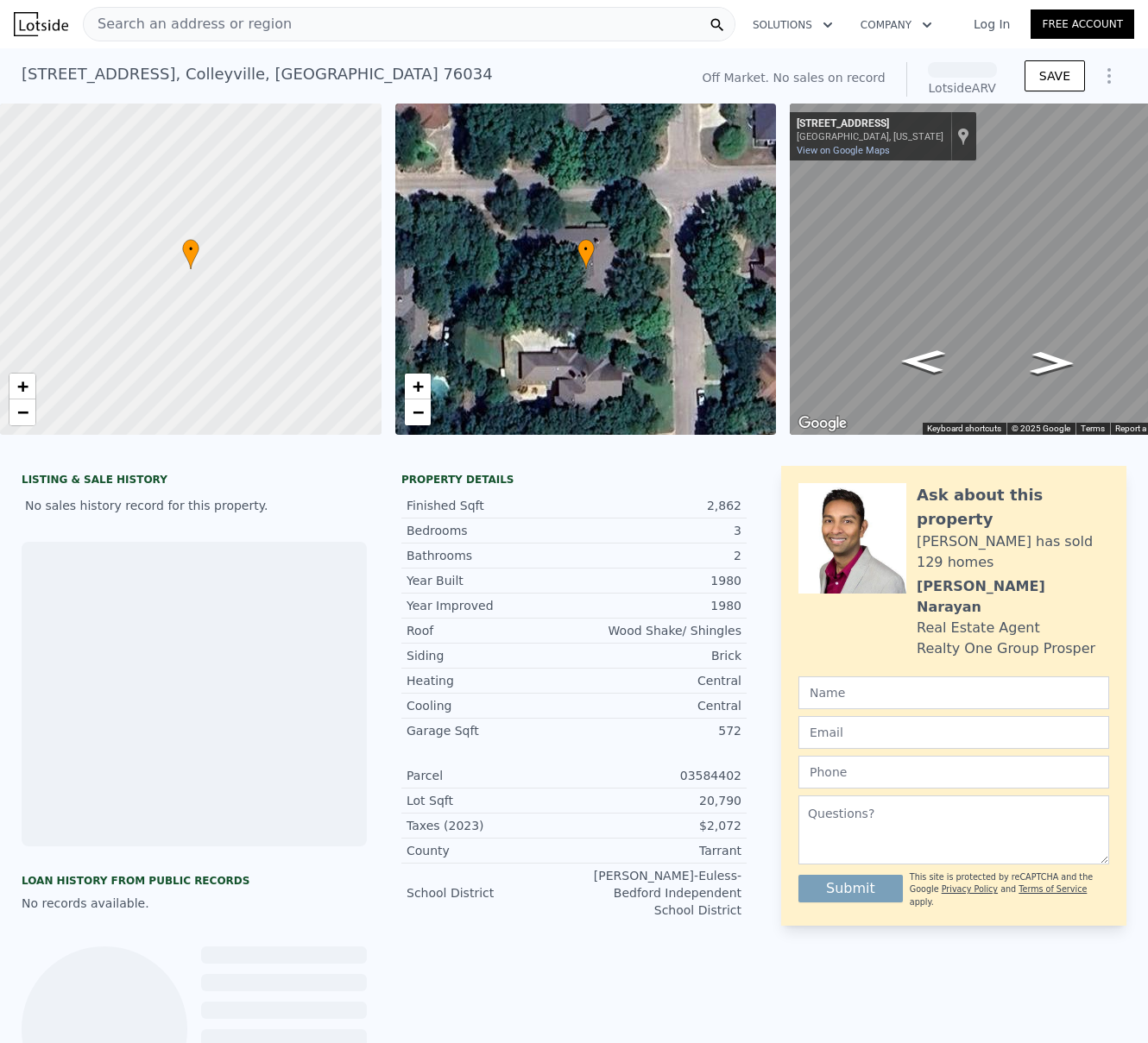
click at [238, 37] on div "Search an address or region" at bounding box center [187, 24] width 208 height 33
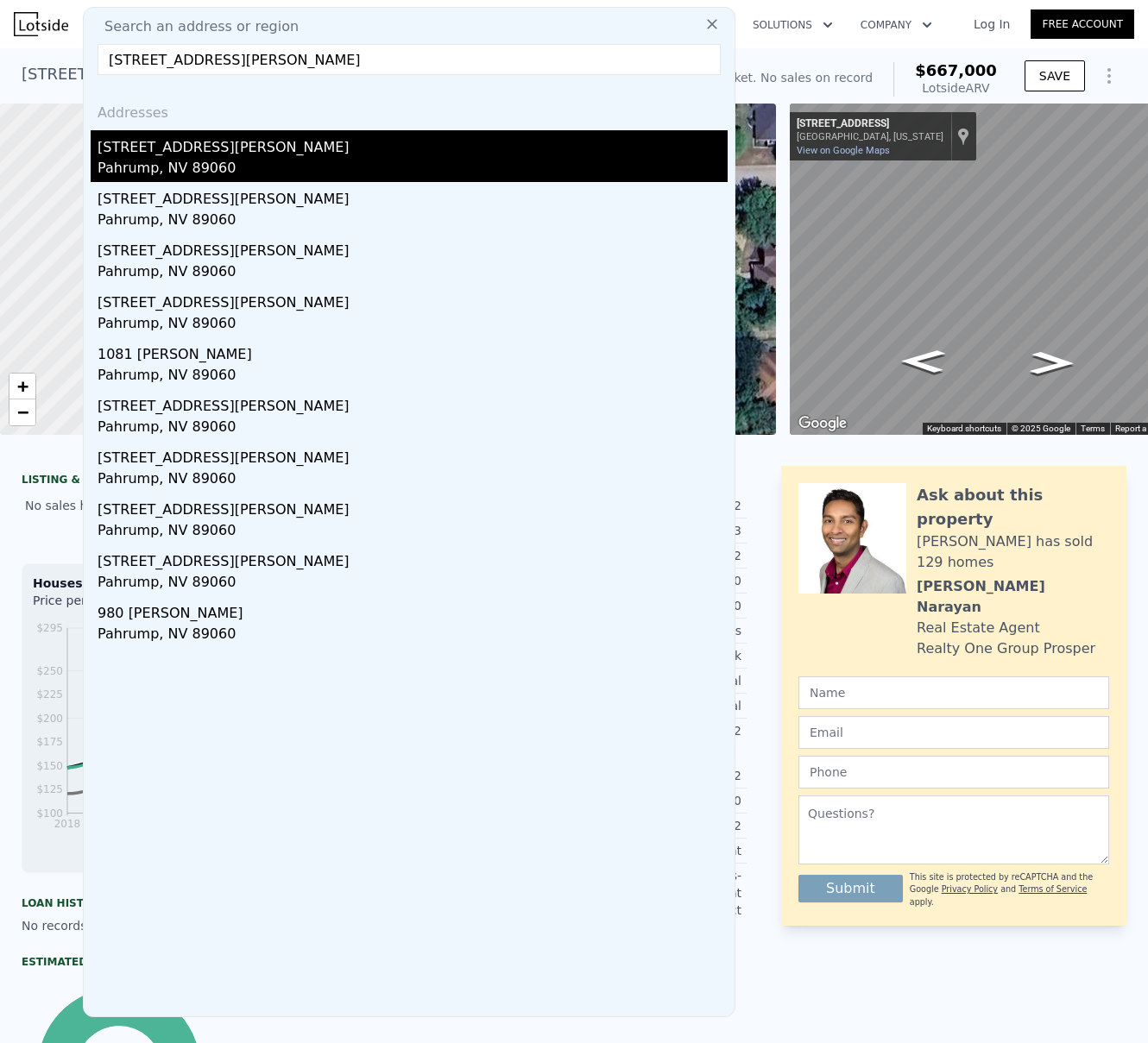
type input "[STREET_ADDRESS][PERSON_NAME]"
click at [157, 152] on div "[STREET_ADDRESS][PERSON_NAME]" at bounding box center [413, 143] width 630 height 28
